Goal: Task Accomplishment & Management: Manage account settings

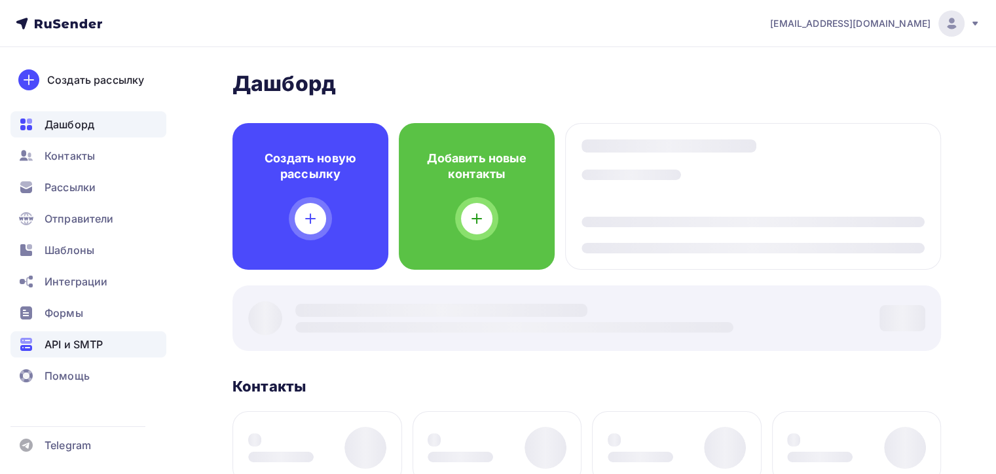
click at [73, 341] on span "API и SMTP" at bounding box center [74, 345] width 58 height 16
click at [74, 341] on span "API и SMTP" at bounding box center [74, 345] width 58 height 16
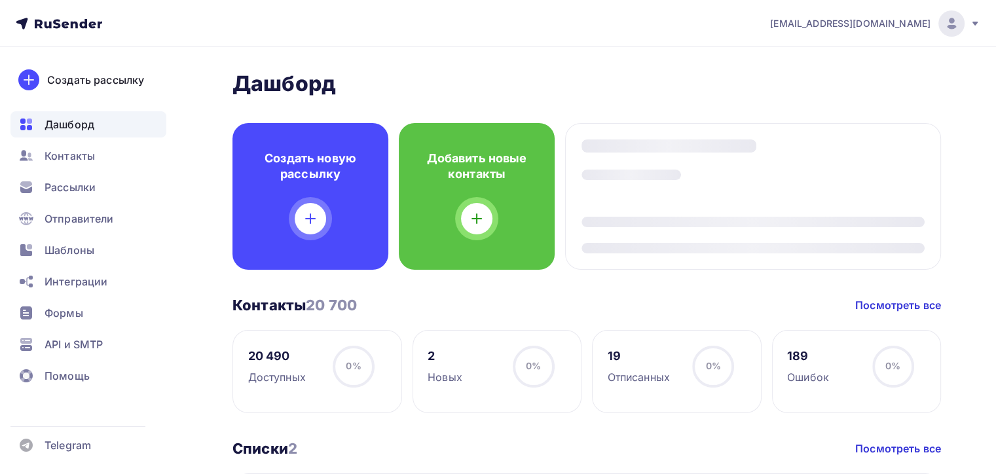
scroll to position [262, 0]
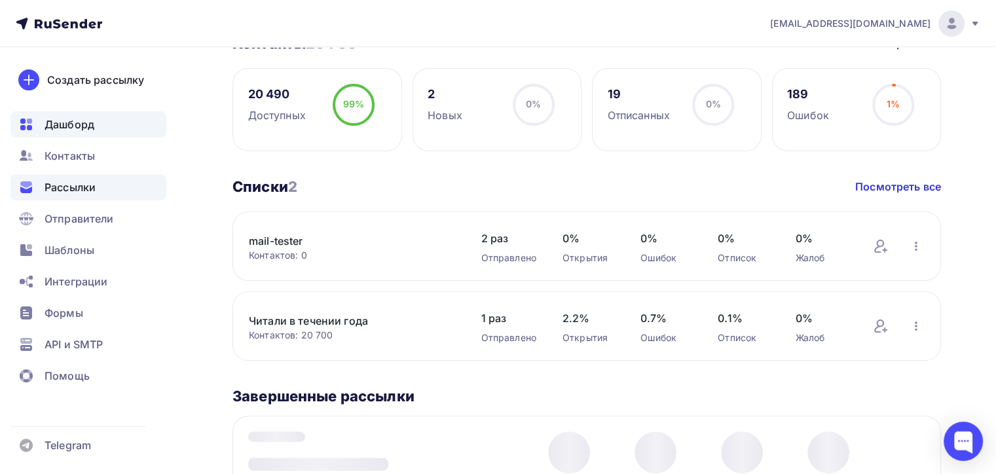
click at [75, 186] on span "Рассылки" at bounding box center [70, 187] width 51 height 16
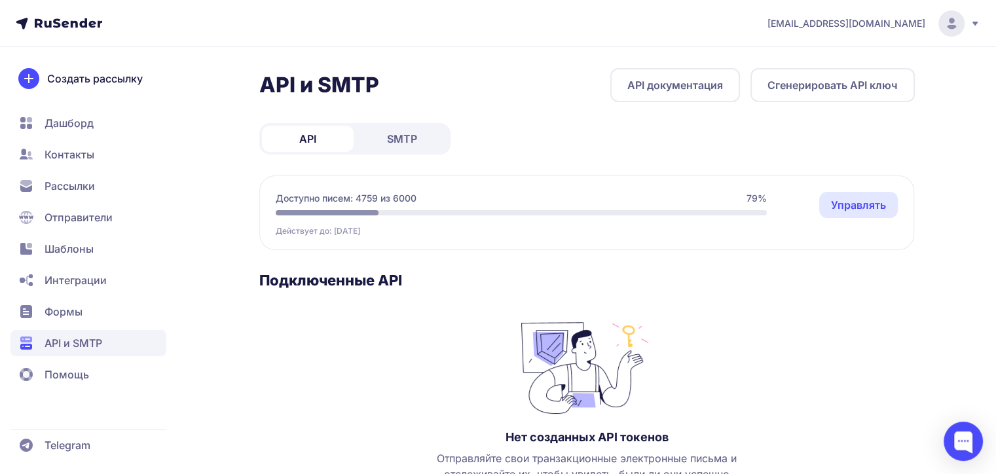
click at [398, 140] on span "SMTP" at bounding box center [402, 139] width 30 height 16
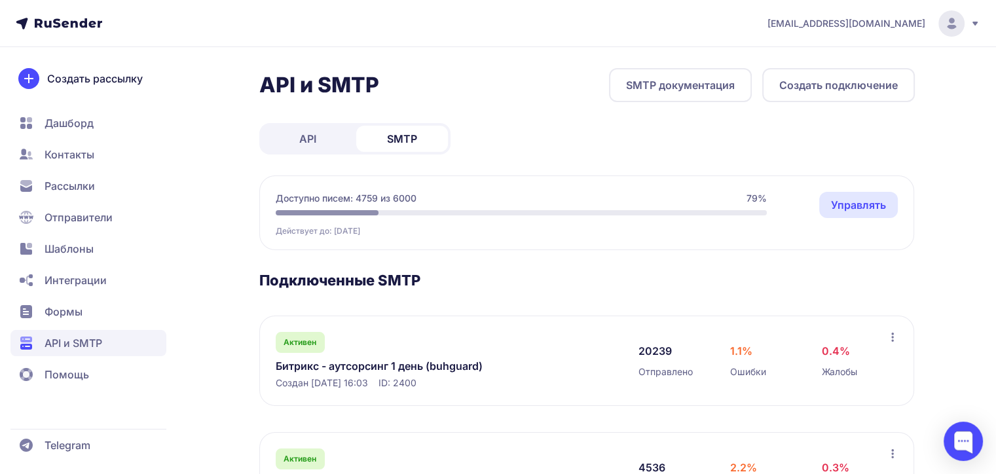
click at [84, 186] on span "Рассылки" at bounding box center [70, 186] width 50 height 16
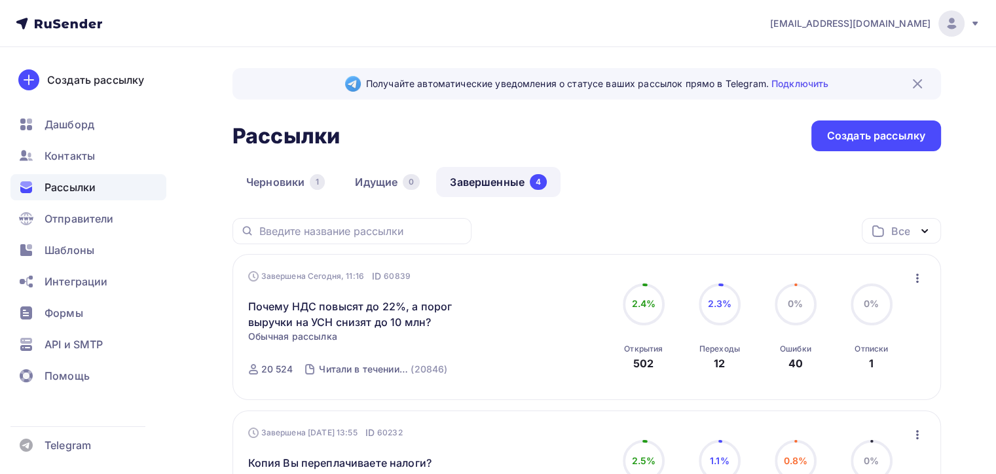
scroll to position [196, 0]
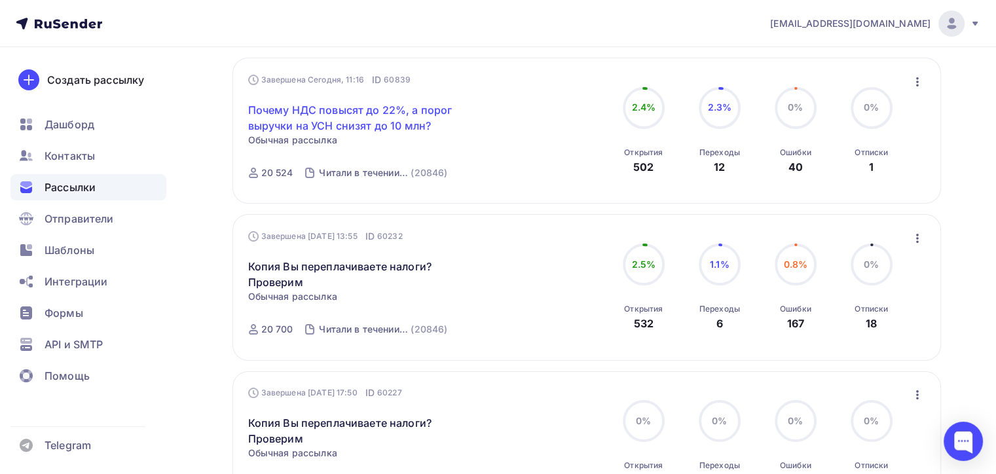
click at [377, 107] on link "Почему НДС повысят до 22%, а порог выручки на УСН снизят до 10 млн?" at bounding box center [360, 117] width 225 height 31
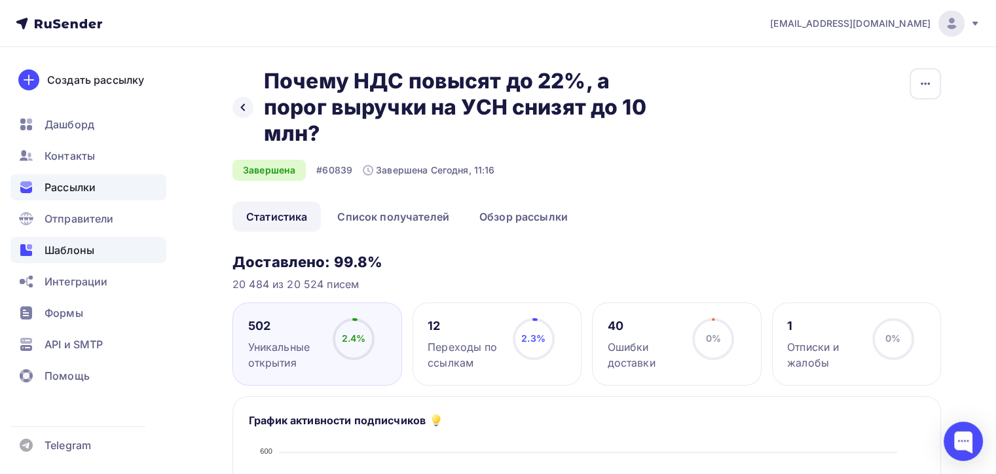
click at [61, 252] on span "Шаблоны" at bounding box center [70, 250] width 50 height 16
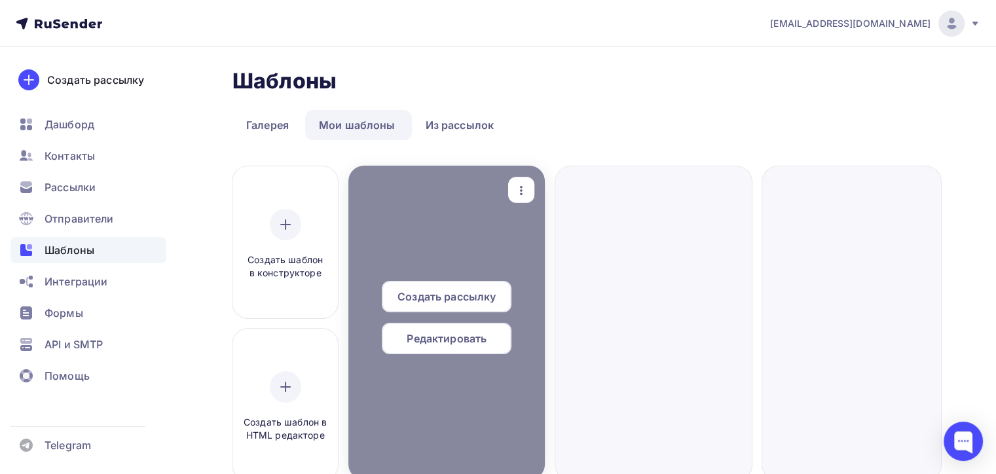
click at [437, 337] on span "Редактировать" at bounding box center [447, 339] width 80 height 16
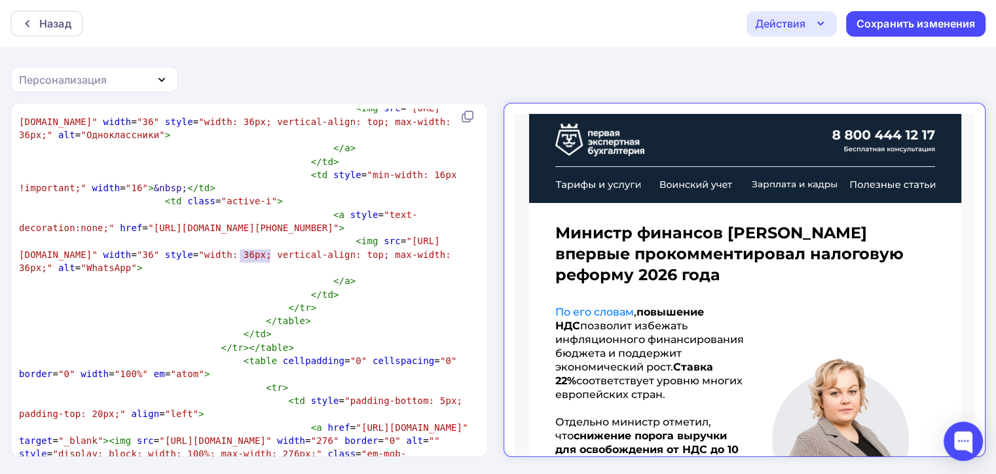
scroll to position [5, 0]
type textarea "{{webversion}}"
drag, startPoint x: 256, startPoint y: 256, endPoint x: 309, endPoint y: 257, distance: 53.1
drag, startPoint x: 362, startPoint y: 227, endPoint x: 458, endPoint y: 233, distance: 97.1
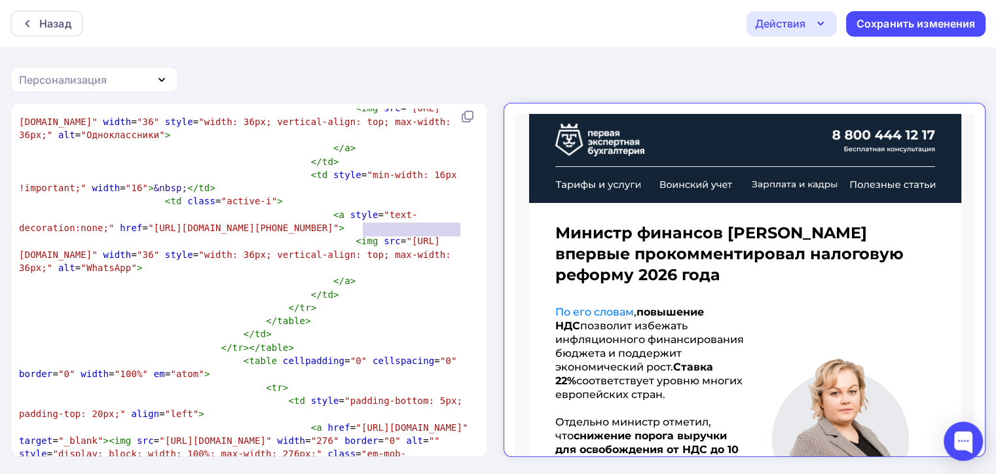
click at [55, 24] on div "Назад" at bounding box center [55, 24] width 32 height 16
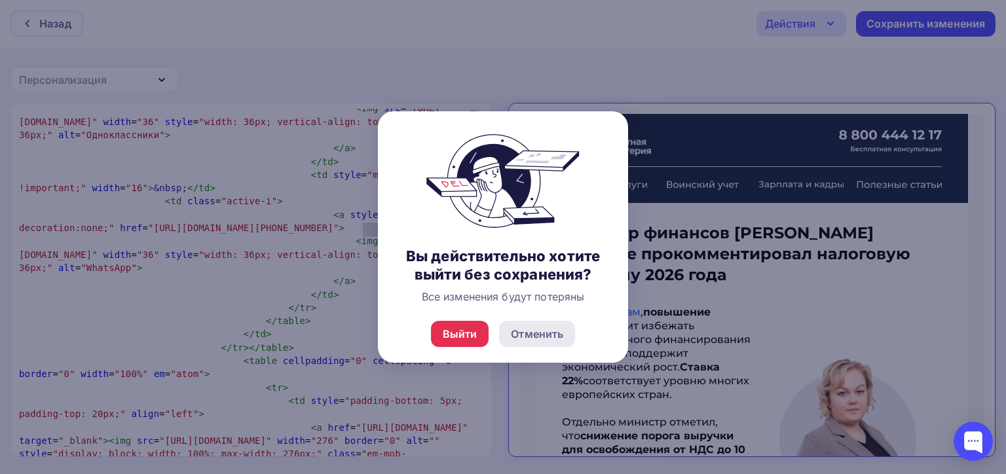
drag, startPoint x: 537, startPoint y: 329, endPoint x: 527, endPoint y: 329, distance: 9.8
click at [536, 330] on div "Отменить" at bounding box center [537, 334] width 52 height 16
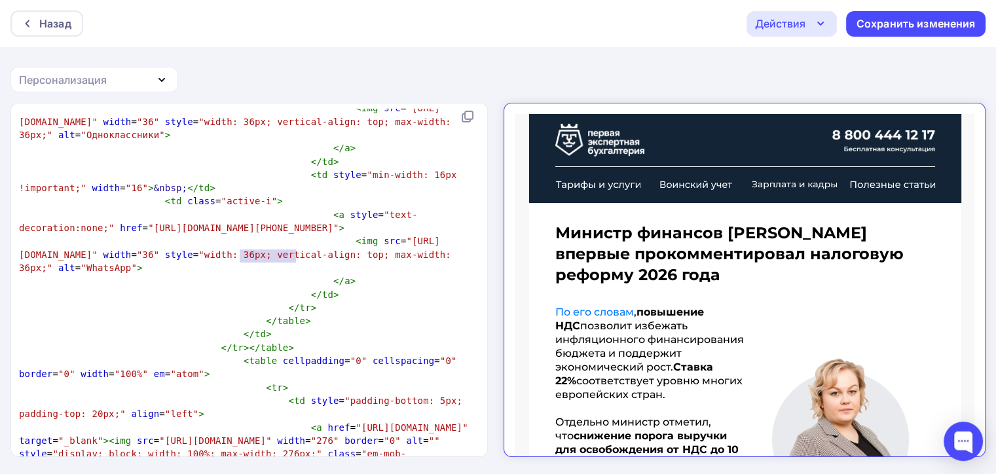
type textarea "{{webversion}}"
drag, startPoint x: 239, startPoint y: 254, endPoint x: 311, endPoint y: 255, distance: 72.0
click at [54, 18] on div "Назад" at bounding box center [55, 24] width 32 height 16
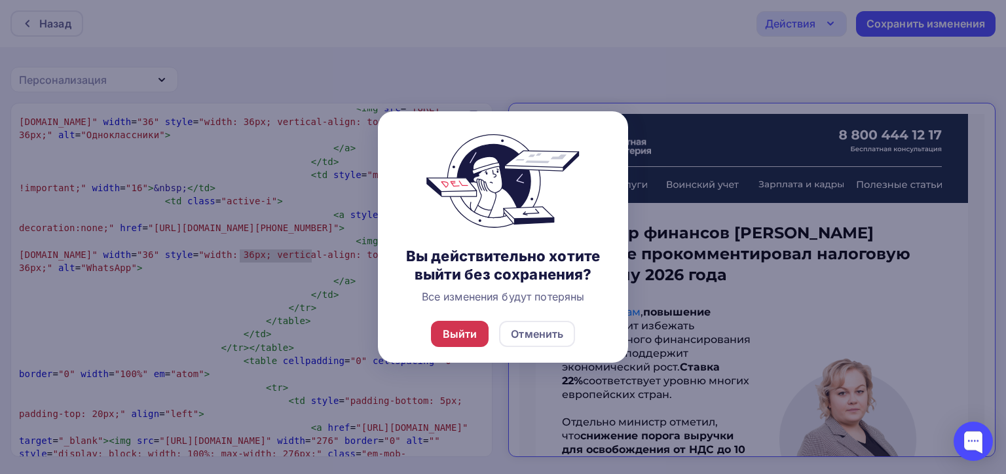
click at [451, 333] on div "Выйти" at bounding box center [460, 334] width 35 height 16
